Goal: Information Seeking & Learning: Learn about a topic

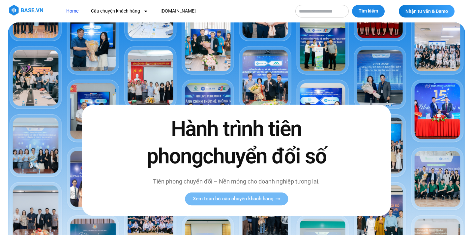
click at [319, 11] on input "Tìm kiếm" at bounding box center [321, 11] width 53 height 13
type input "**********"
click at [352, 5] on button "Tìm kiếm" at bounding box center [368, 11] width 33 height 13
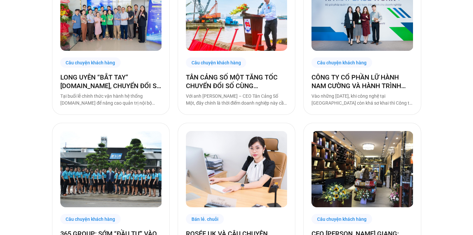
scroll to position [535, 0]
